Goal: Information Seeking & Learning: Learn about a topic

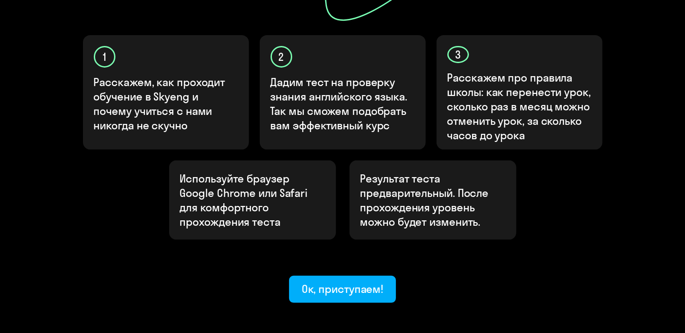
scroll to position [293, 0]
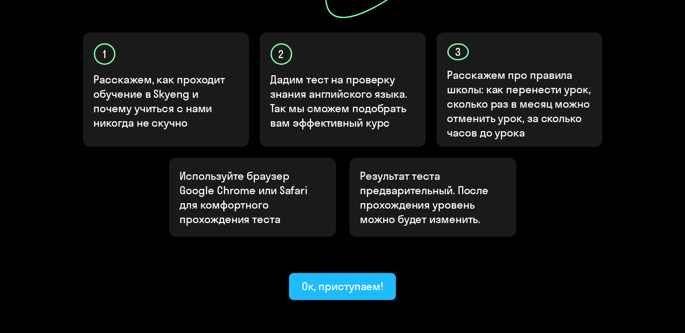
click at [358, 279] on div "Ок, приступаем!" at bounding box center [343, 286] width 82 height 14
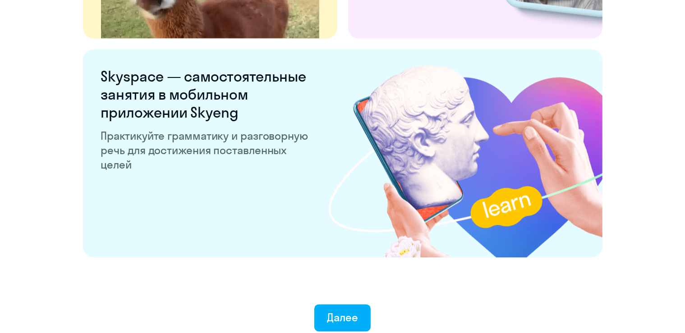
scroll to position [1758, 0]
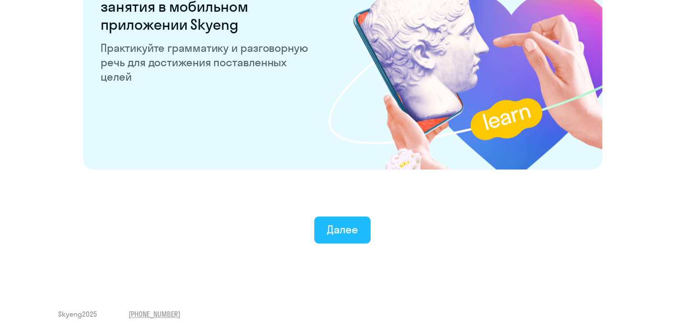
click at [353, 232] on div "Далее" at bounding box center [342, 229] width 31 height 14
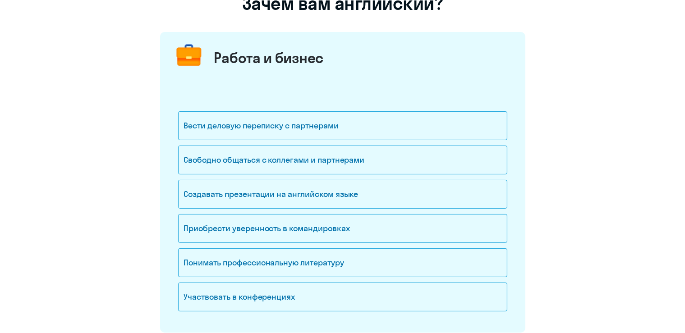
scroll to position [86, 0]
click at [346, 124] on div "Вести деловую переписку с партнерами" at bounding box center [342, 125] width 329 height 29
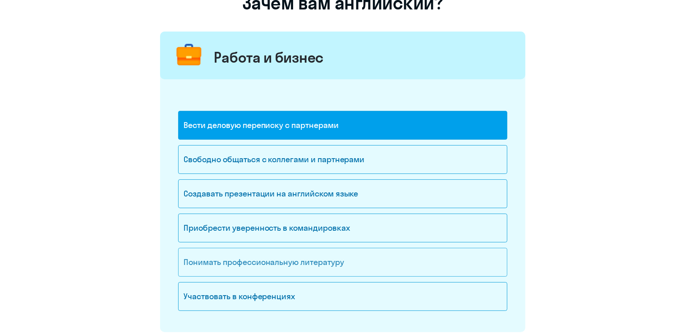
click at [332, 264] on div "Понимать профессиональную литературу" at bounding box center [342, 262] width 329 height 29
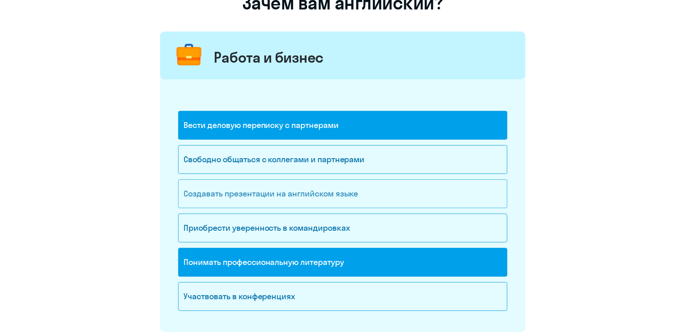
click at [333, 185] on div "Создавать презентации на английском языке" at bounding box center [342, 194] width 329 height 29
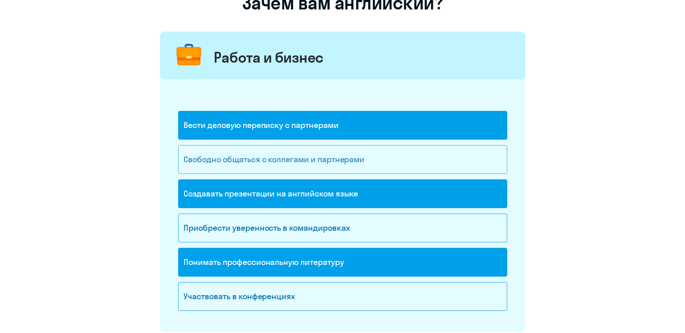
click at [331, 167] on div "Свободно общаться с коллегами и партнерами" at bounding box center [342, 159] width 329 height 29
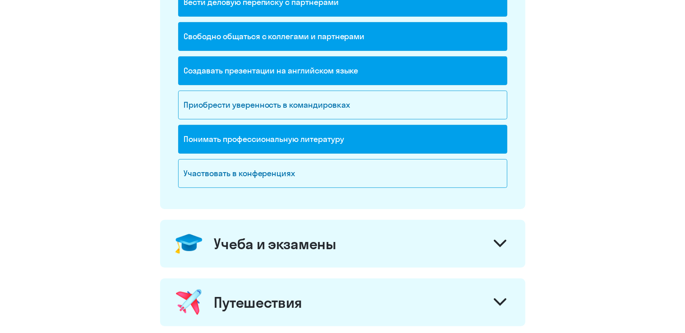
scroll to position [303, 0]
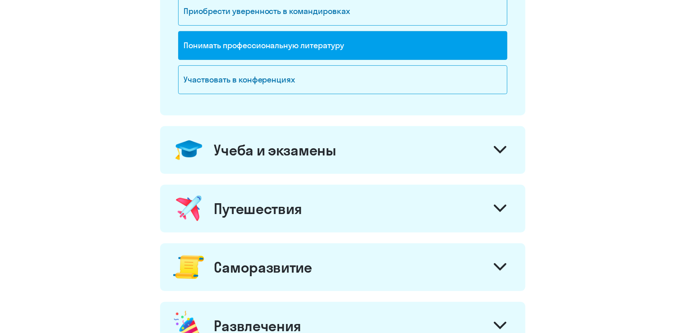
click at [358, 161] on div "Учеба и экзамены" at bounding box center [342, 150] width 365 height 48
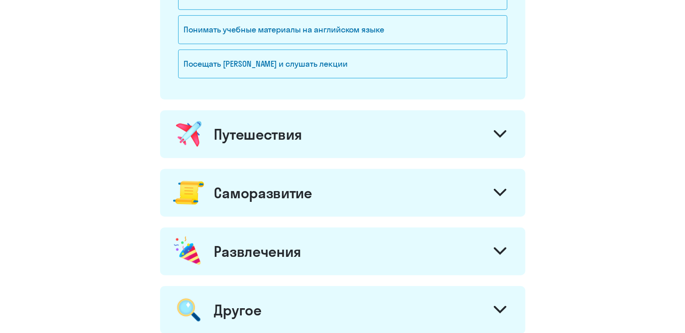
scroll to position [528, 0]
click at [358, 146] on div "Путешествия" at bounding box center [342, 134] width 365 height 48
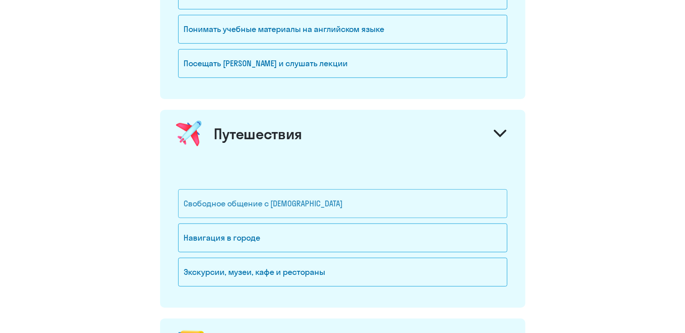
click at [350, 204] on div "Свободное общение с [DEMOGRAPHIC_DATA]" at bounding box center [342, 204] width 329 height 29
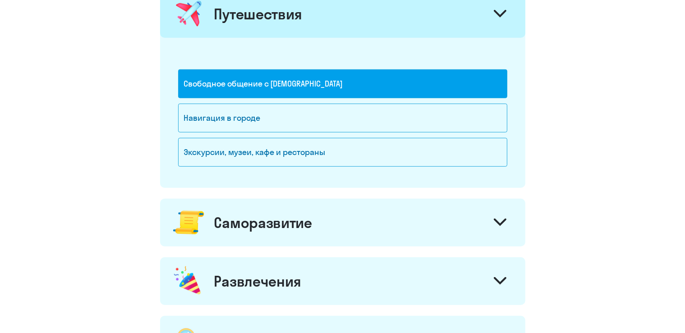
scroll to position [648, 0]
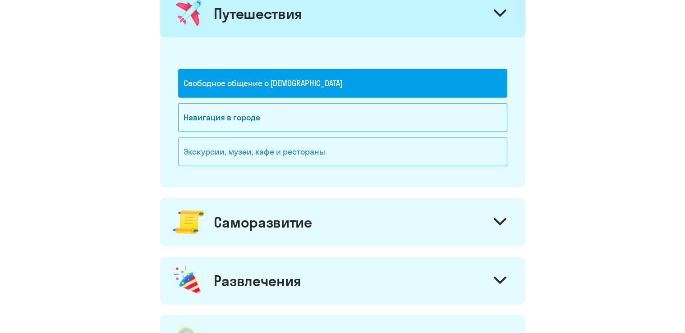
click at [337, 155] on div "Экскурсии, музеи, кафе и рестораны" at bounding box center [342, 152] width 329 height 29
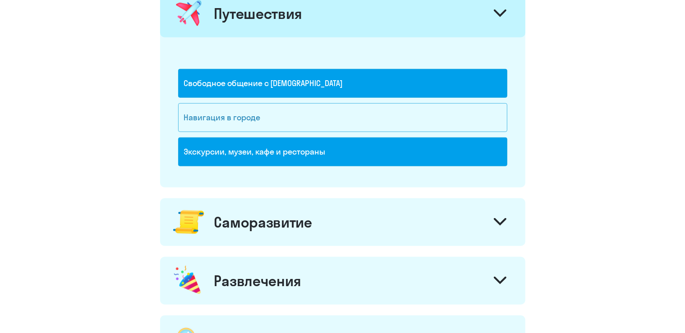
click at [332, 122] on div "Навигация в городе" at bounding box center [342, 117] width 329 height 29
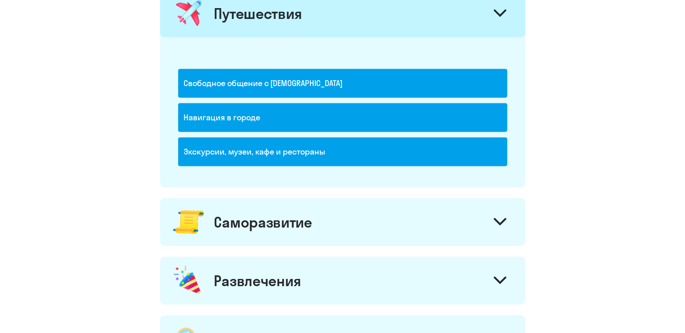
click at [351, 218] on div "Саморазвитие" at bounding box center [342, 223] width 365 height 48
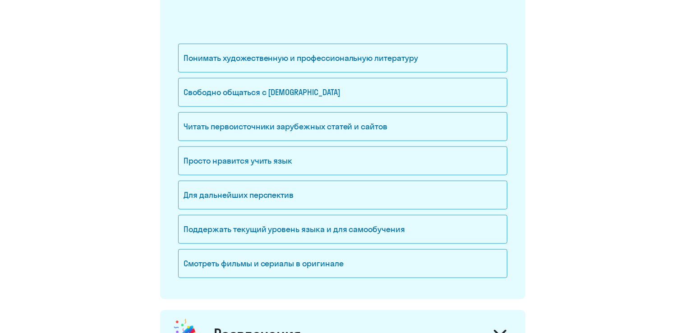
scroll to position [889, 0]
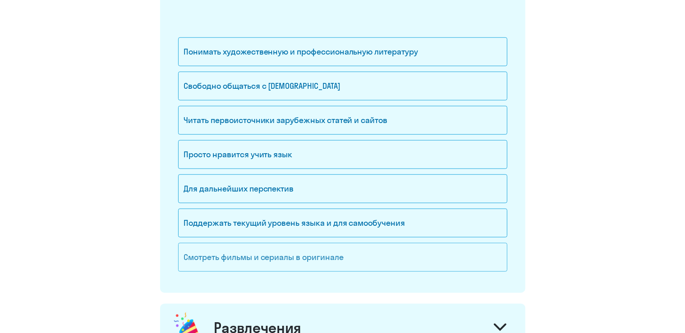
click at [330, 248] on div "Смотреть фильмы и сериалы в оригинале" at bounding box center [342, 257] width 329 height 29
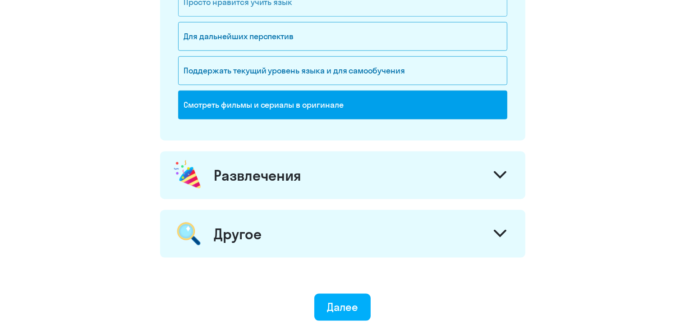
scroll to position [1075, 0]
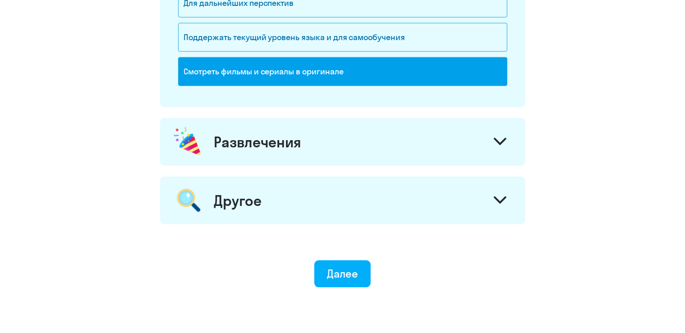
click at [346, 123] on div "Развлечения" at bounding box center [342, 142] width 365 height 48
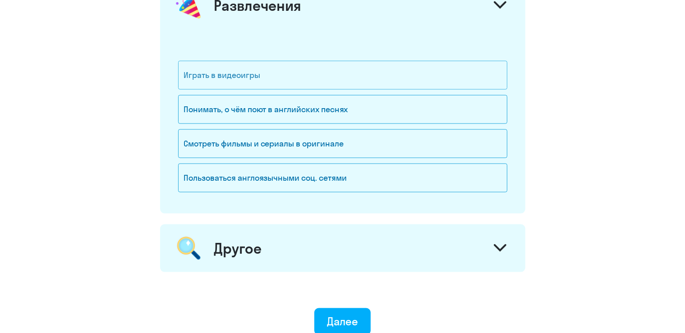
scroll to position [1214, 0]
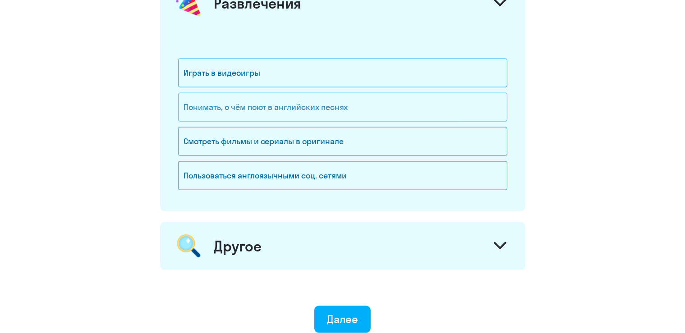
click at [355, 106] on div "Понимать, о чём поют в английских песнях" at bounding box center [342, 107] width 329 height 29
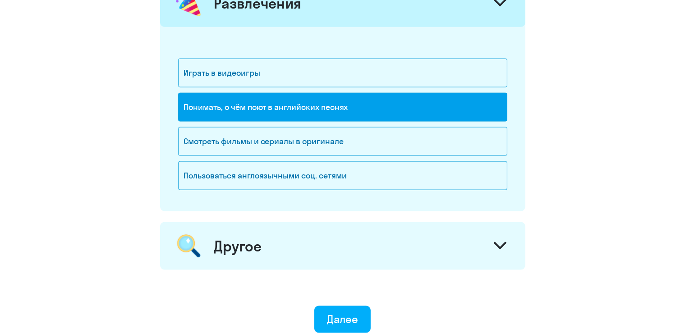
click at [351, 111] on div "Понимать, о чём поют в английских песнях" at bounding box center [342, 107] width 329 height 29
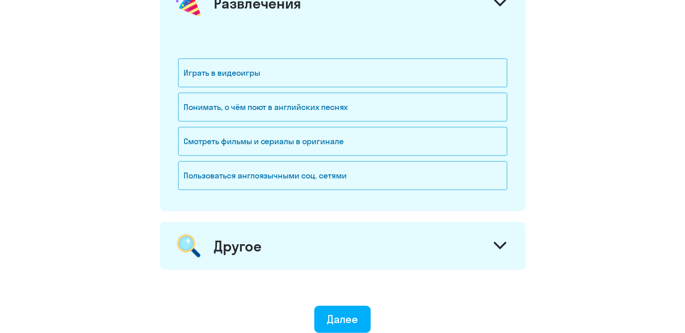
drag, startPoint x: 340, startPoint y: 234, endPoint x: 337, endPoint y: 223, distance: 11.3
click at [337, 223] on div "Другое" at bounding box center [342, 246] width 365 height 48
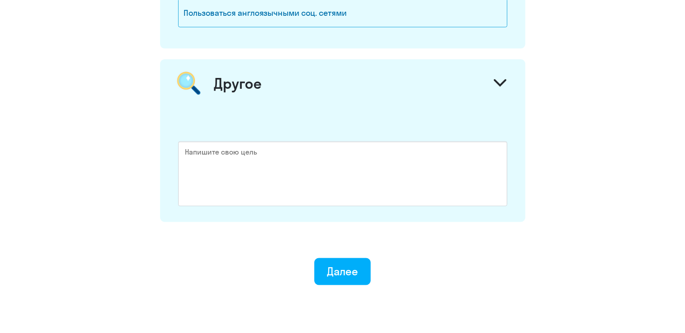
scroll to position [1378, 0]
click at [342, 274] on button "Далее" at bounding box center [342, 271] width 56 height 27
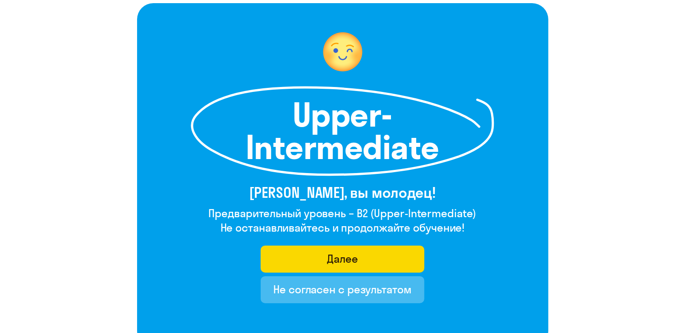
scroll to position [57, 0]
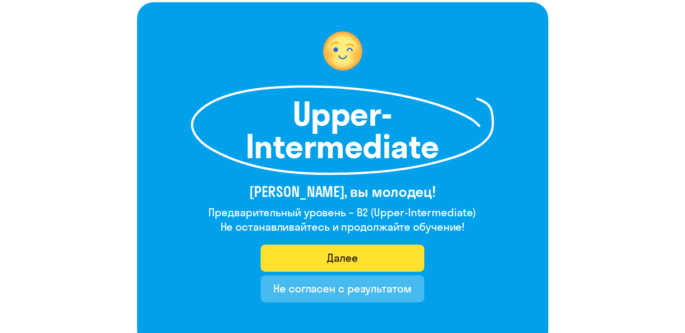
click at [285, 258] on button "Далее" at bounding box center [343, 258] width 164 height 27
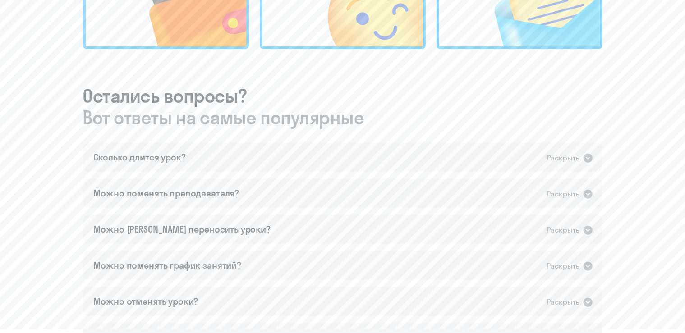
scroll to position [493, 0]
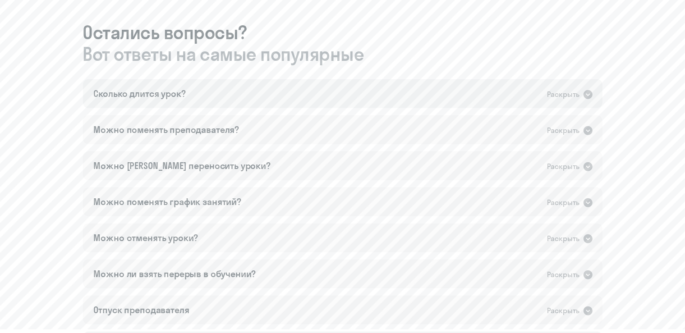
click at [588, 95] on icon at bounding box center [588, 94] width 11 height 11
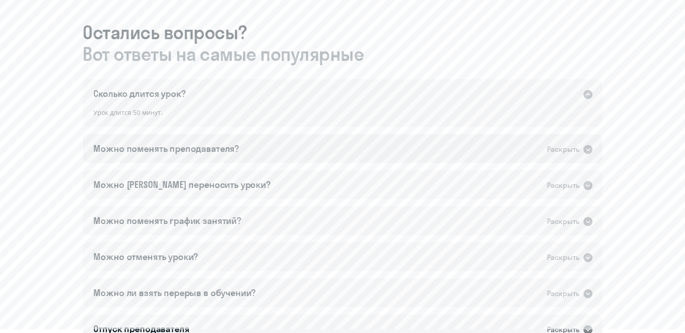
click at [586, 146] on icon at bounding box center [588, 149] width 9 height 9
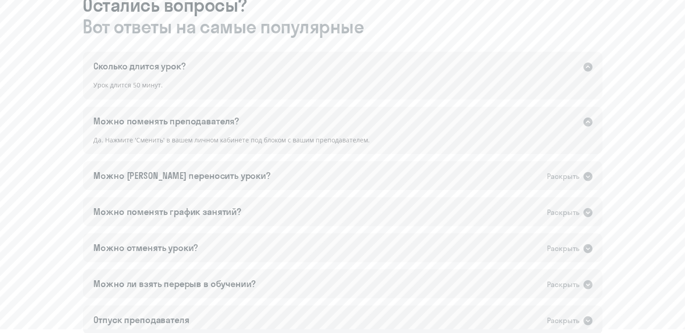
scroll to position [528, 0]
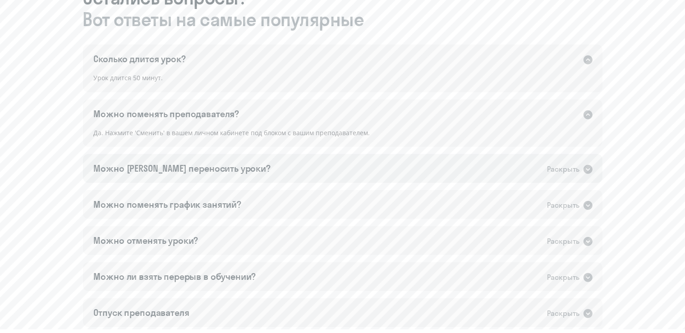
click at [589, 167] on icon at bounding box center [588, 169] width 9 height 9
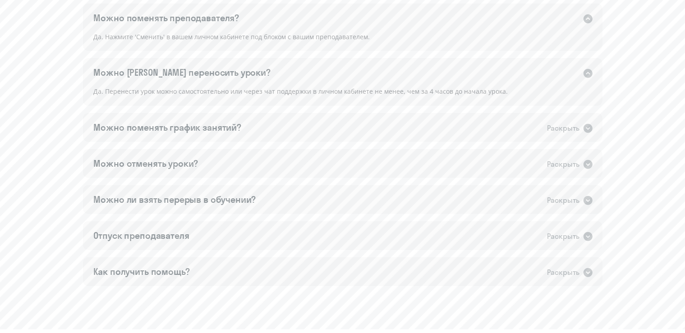
scroll to position [626, 0]
click at [585, 129] on icon at bounding box center [588, 126] width 9 height 9
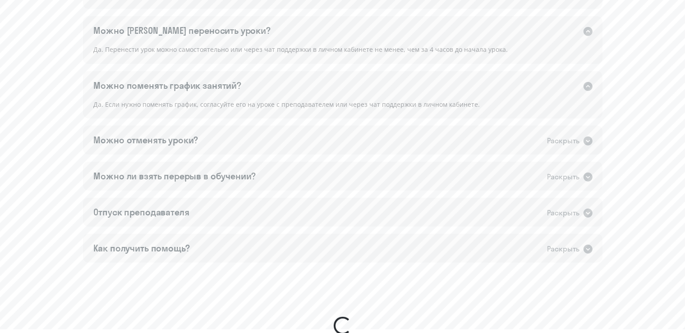
scroll to position [668, 0]
click at [586, 134] on icon at bounding box center [588, 139] width 11 height 11
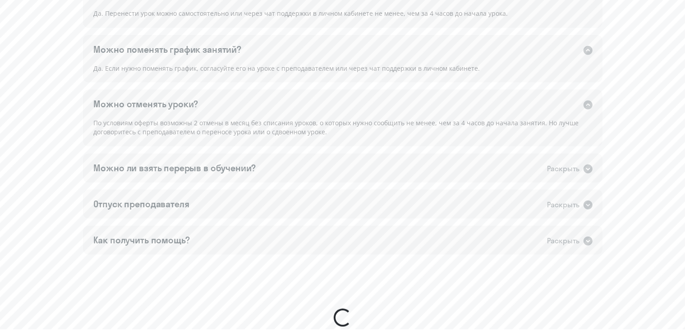
scroll to position [702, 0]
click at [581, 170] on div "Раскрыть" at bounding box center [571, 169] width 46 height 12
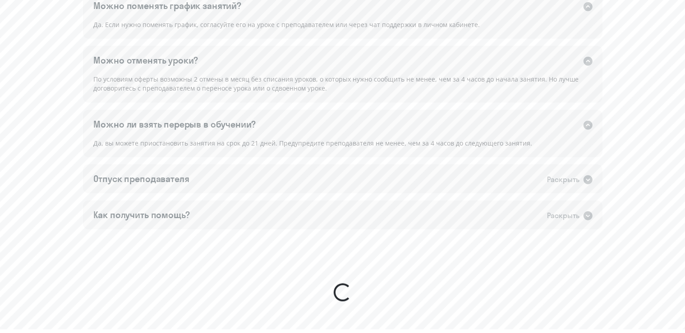
scroll to position [748, 0]
click at [581, 170] on div "Отпуск преподавателя Раскрыть" at bounding box center [343, 177] width 520 height 29
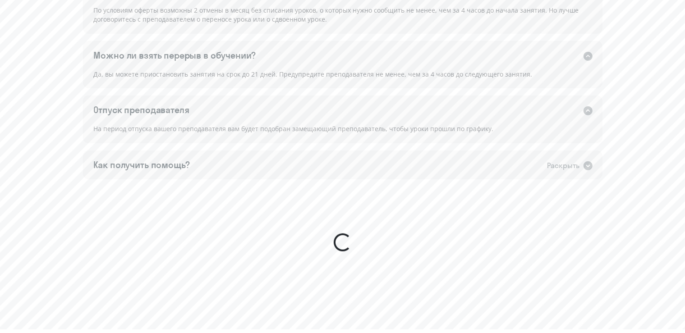
scroll to position [817, 0]
click at [581, 170] on div "Как получить помощь? Раскрыть" at bounding box center [343, 162] width 520 height 29
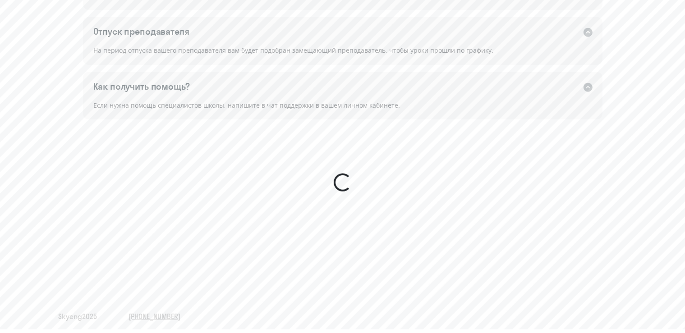
scroll to position [896, 0]
